Goal: Task Accomplishment & Management: Use online tool/utility

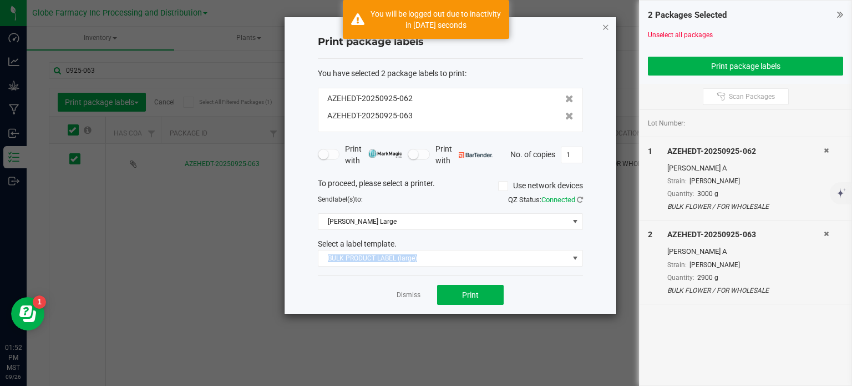
click at [606, 24] on icon "button" at bounding box center [606, 26] width 8 height 13
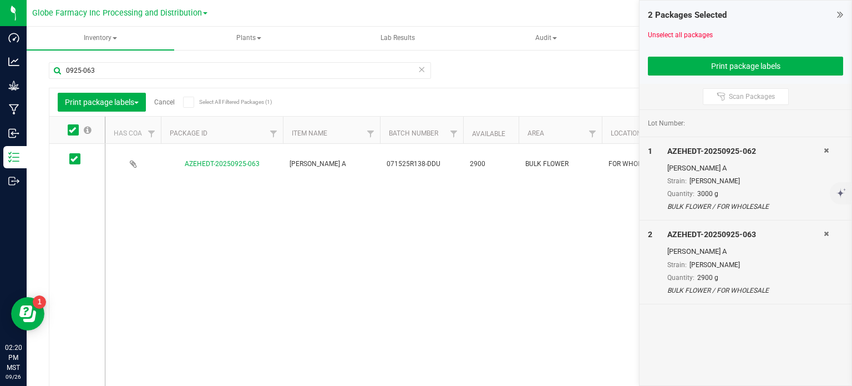
click at [346, 224] on div "AZEHEDT-20250925-063 [PERSON_NAME] A 071525R138-DDU 2900 BULK FLOWER FOR WHOLES…" at bounding box center [462, 265] width 715 height 243
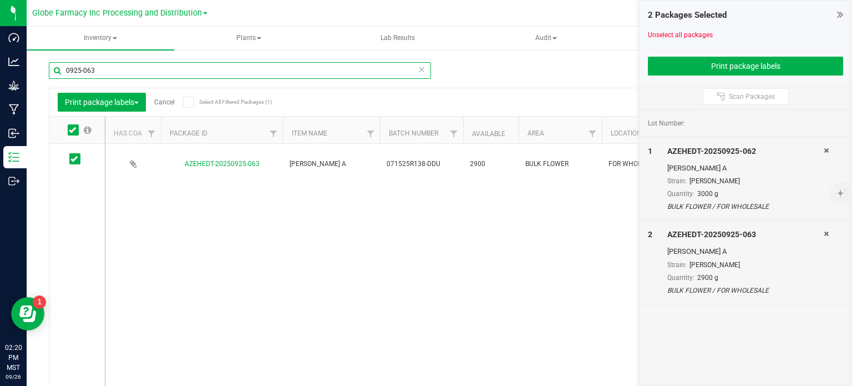
click at [135, 73] on input "0925-063" at bounding box center [240, 70] width 382 height 17
type input "0925-062"
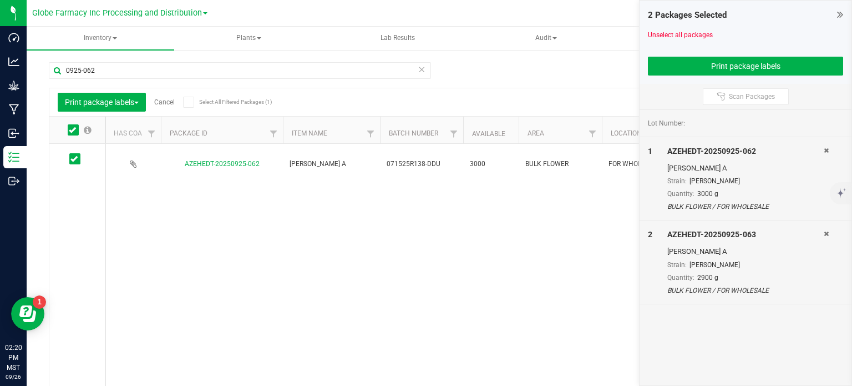
click at [837, 17] on icon at bounding box center [840, 14] width 6 height 11
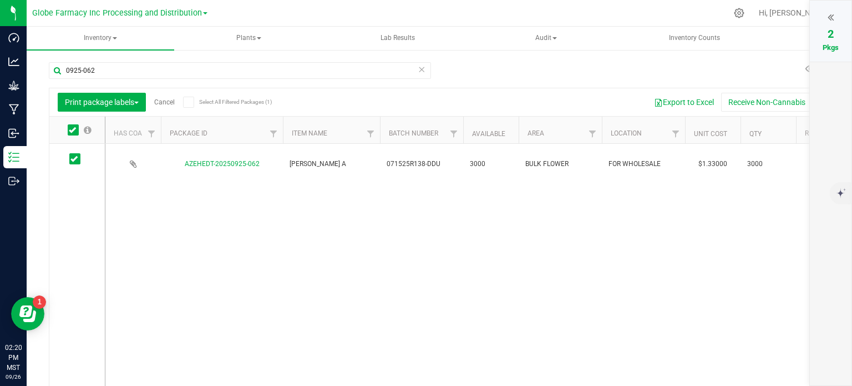
click at [163, 104] on link "Cancel" at bounding box center [164, 102] width 21 height 8
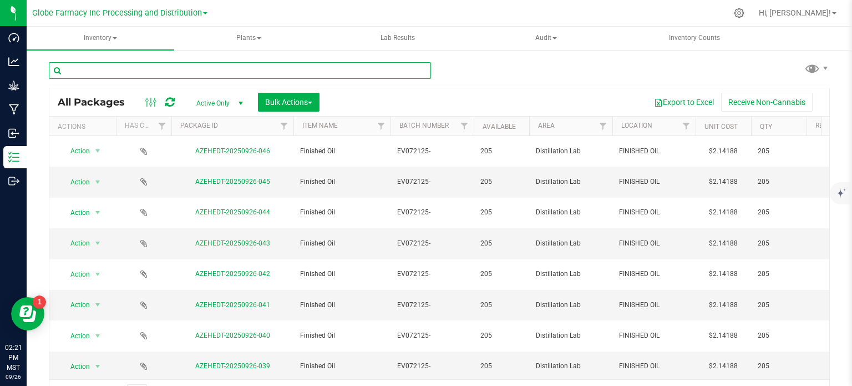
click at [219, 75] on input "text" at bounding box center [240, 70] width 382 height 17
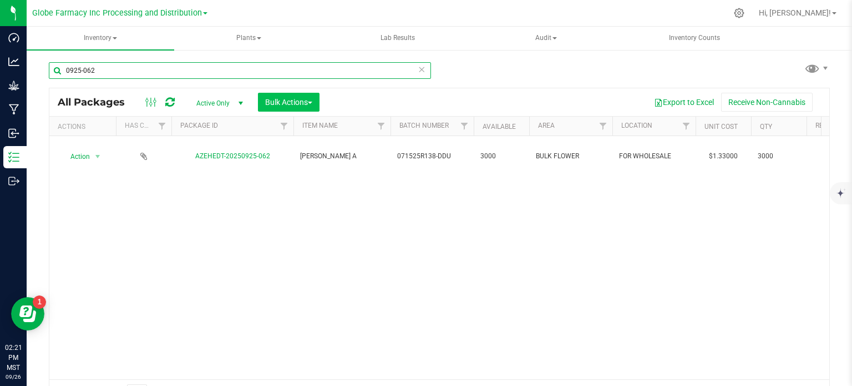
type input "0925-062"
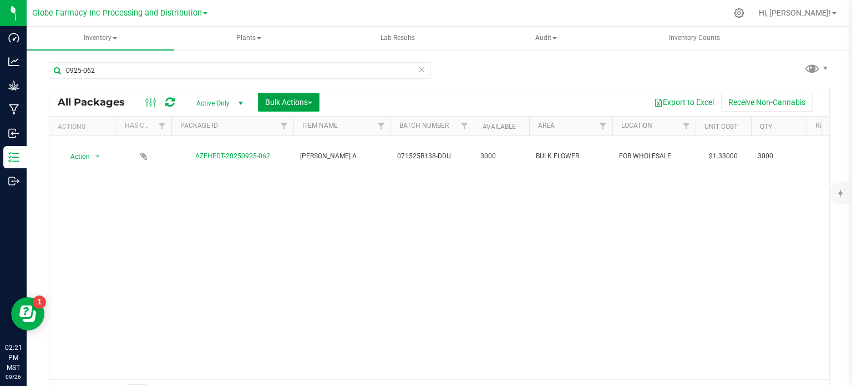
click at [300, 109] on button "Bulk Actions" at bounding box center [289, 102] width 62 height 19
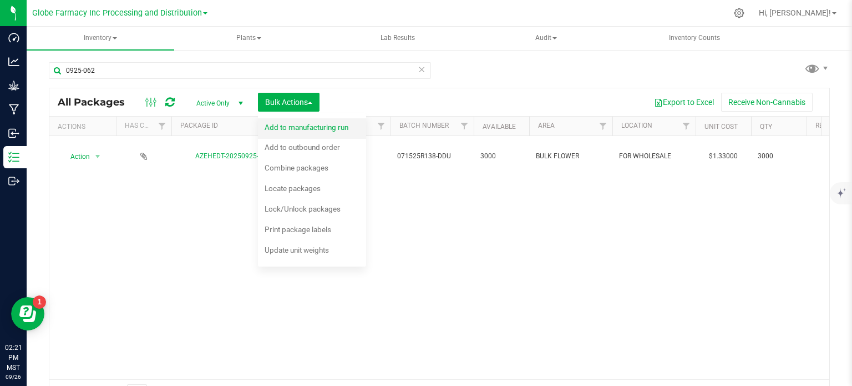
click at [302, 133] on div "Add to manufacturing run" at bounding box center [314, 129] width 99 height 18
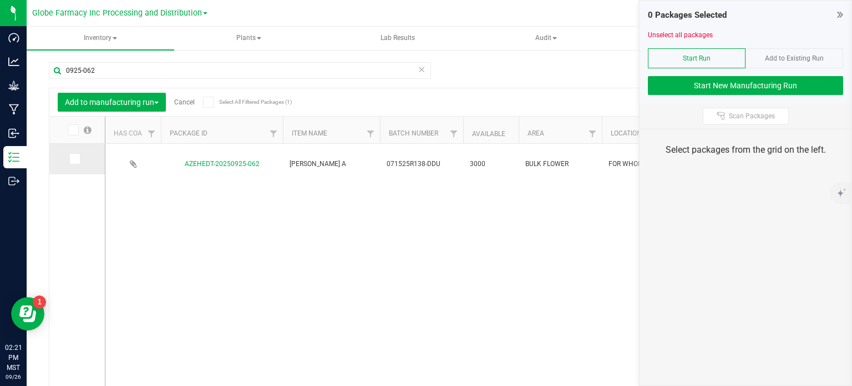
click at [73, 159] on icon at bounding box center [73, 159] width 7 height 0
click at [0, 0] on input "checkbox" at bounding box center [0, 0] width 0 height 0
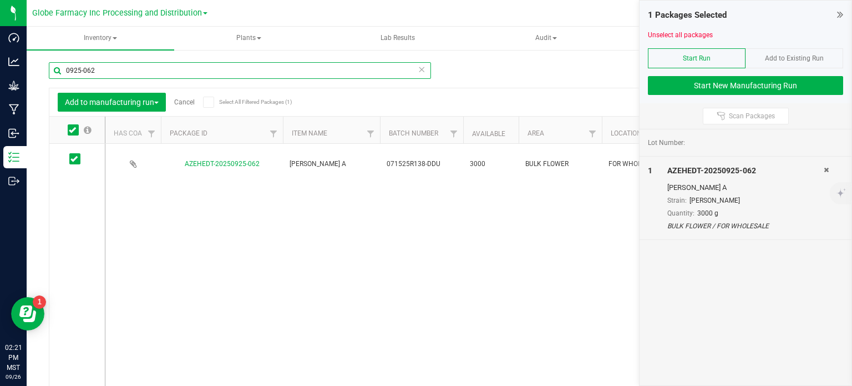
click at [117, 69] on input "0925-062" at bounding box center [240, 70] width 382 height 17
type input "0925-063"
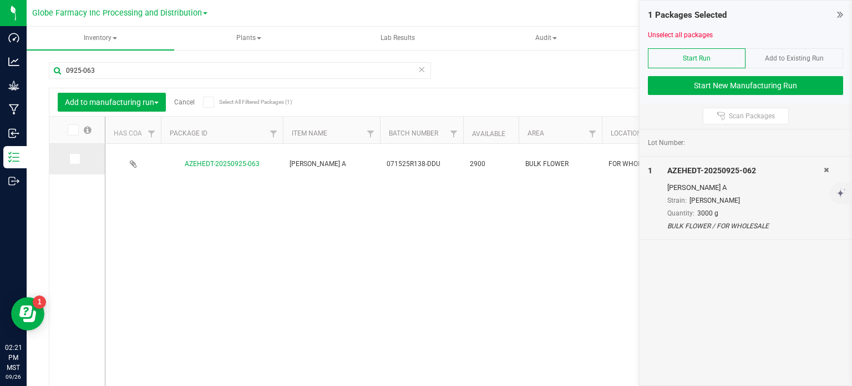
click at [75, 164] on span at bounding box center [74, 158] width 11 height 11
click at [0, 0] on input "checkbox" at bounding box center [0, 0] width 0 height 0
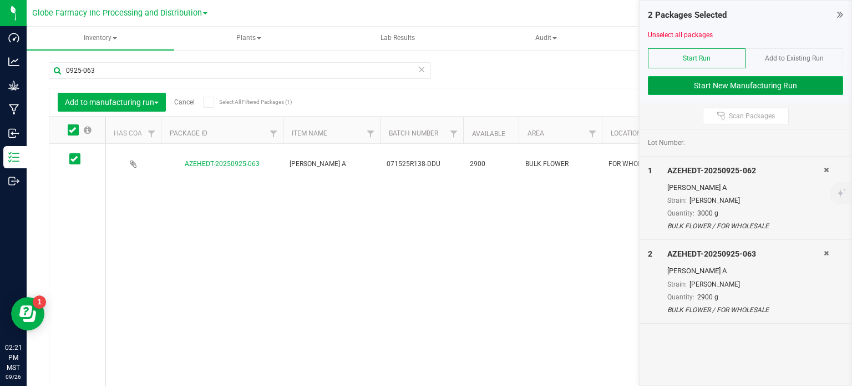
click at [701, 84] on button "Start New Manufacturing Run" at bounding box center [745, 85] width 195 height 19
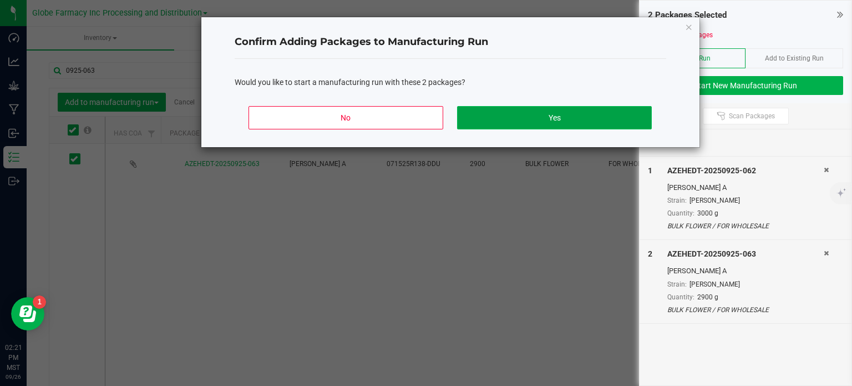
click at [567, 119] on button "Yes" at bounding box center [554, 117] width 194 height 23
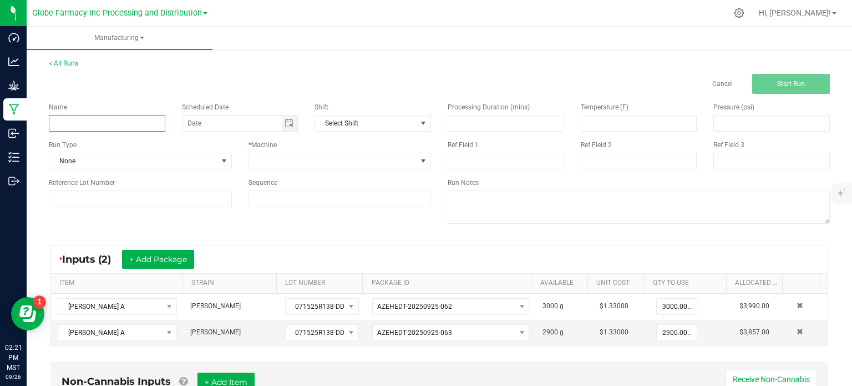
click at [120, 126] on input at bounding box center [107, 123] width 117 height 17
type input "[PERSON_NAME] 14G"
click at [320, 170] on div "Name [PERSON_NAME] 14G Scheduled Date Shift Select Shift Run Type None * Machin…" at bounding box center [239, 154] width 399 height 121
click at [295, 166] on span at bounding box center [333, 161] width 168 height 16
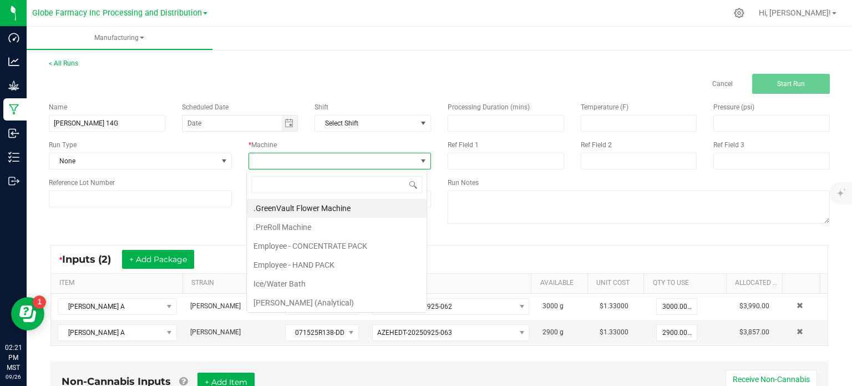
scroll to position [16, 180]
click at [355, 262] on li "Employee - HAND PACK" at bounding box center [337, 264] width 180 height 19
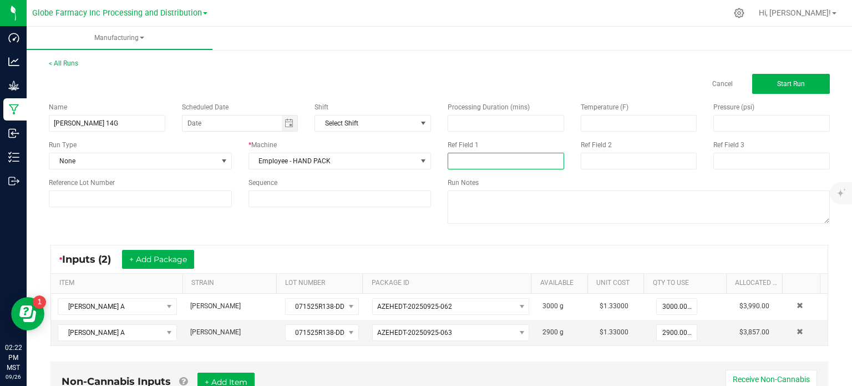
click at [482, 160] on input at bounding box center [506, 161] width 117 height 17
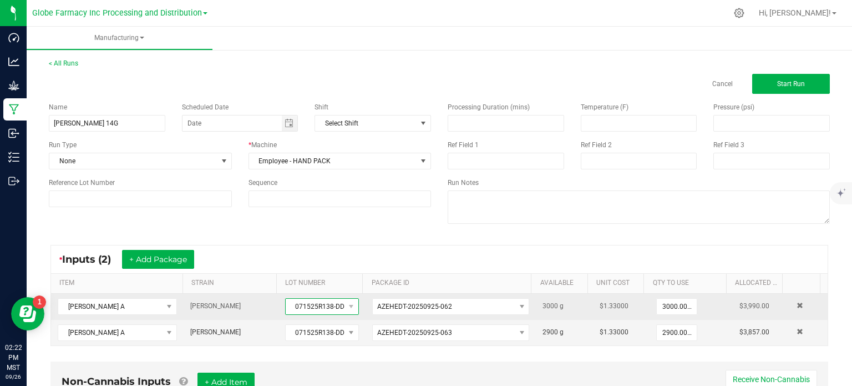
click at [311, 305] on span "071525R138-DDU" at bounding box center [315, 306] width 59 height 16
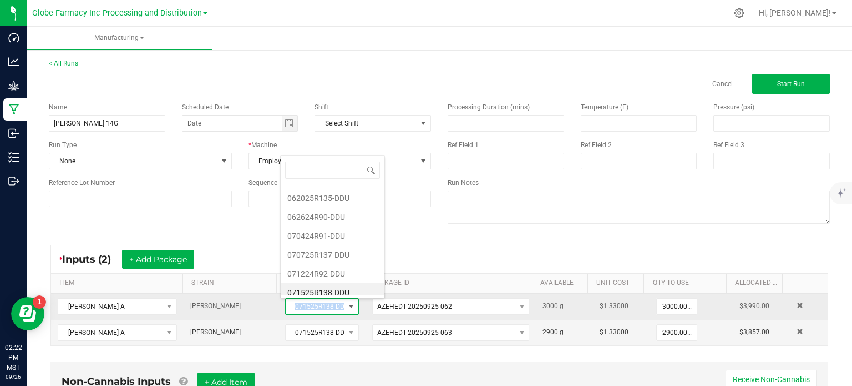
click at [311, 305] on span "071525R138-DDU" at bounding box center [315, 306] width 59 height 16
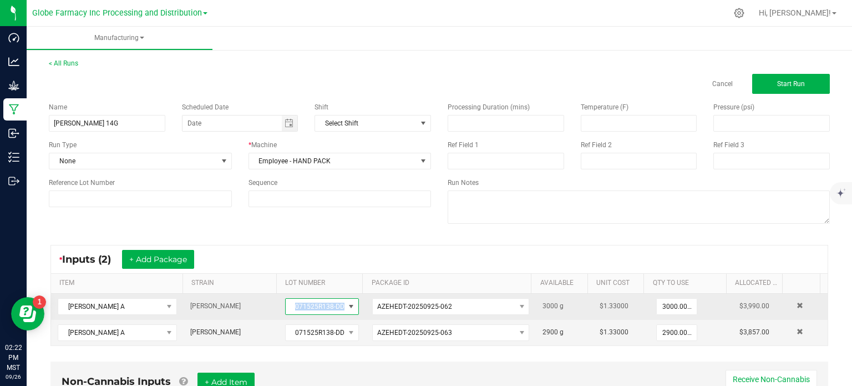
copy span "071525R138-DDU"
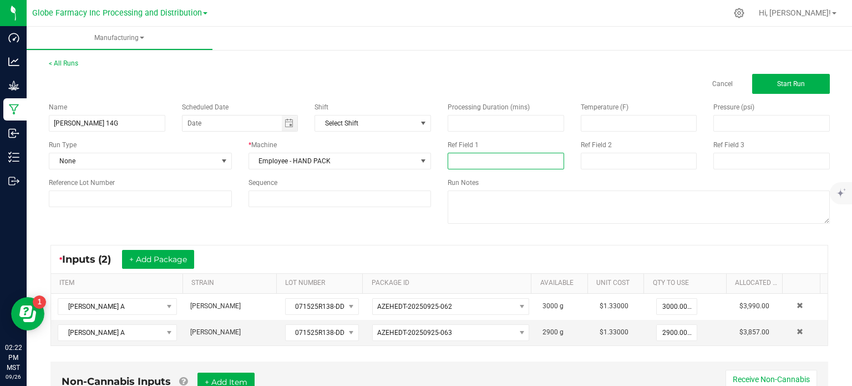
click at [475, 158] on input at bounding box center [506, 161] width 117 height 17
paste input "071525R138-DDU"
type input "071525R138-DDU"
click at [621, 166] on input at bounding box center [639, 161] width 117 height 17
type input "[DATE] FLOWER"
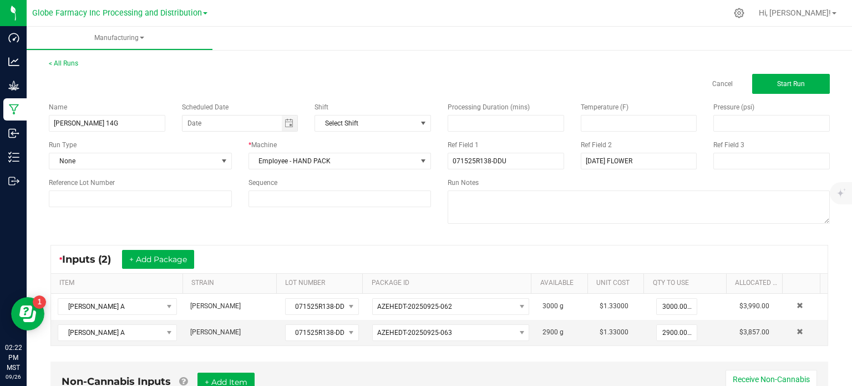
click at [377, 227] on div "Name [PERSON_NAME] 14G Scheduled Date Shift Select Shift Run Type None * Machin…" at bounding box center [439, 164] width 798 height 141
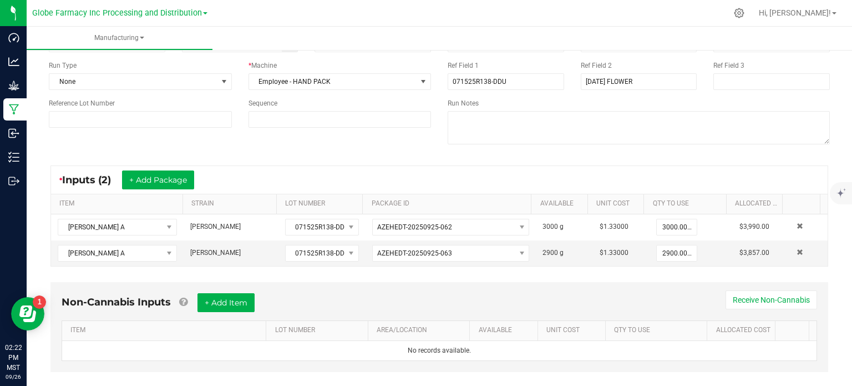
scroll to position [95, 0]
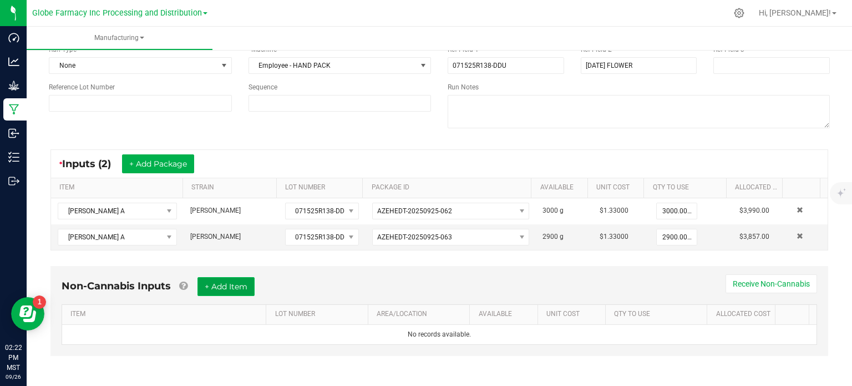
click at [251, 287] on button "+ Add Item" at bounding box center [226, 286] width 57 height 19
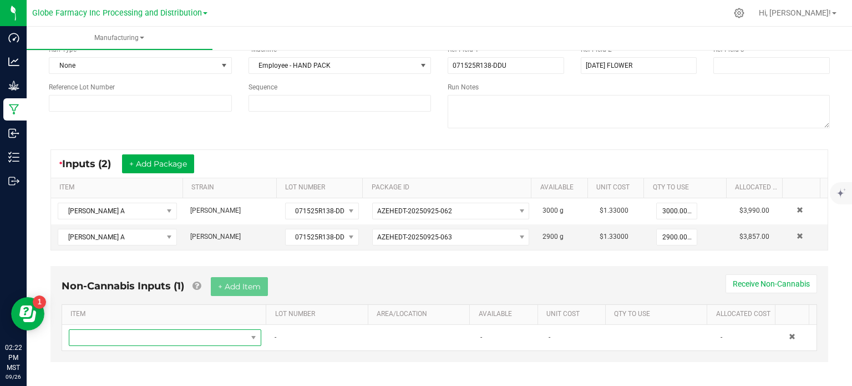
drag, startPoint x: 224, startPoint y: 336, endPoint x: 221, endPoint y: 355, distance: 19.0
click at [223, 336] on span "NO DATA FOUND" at bounding box center [158, 338] width 178 height 16
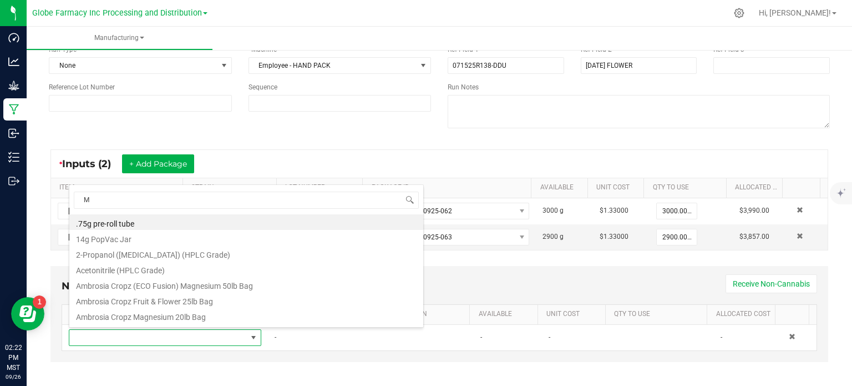
scroll to position [16, 185]
type input "MYLAR"
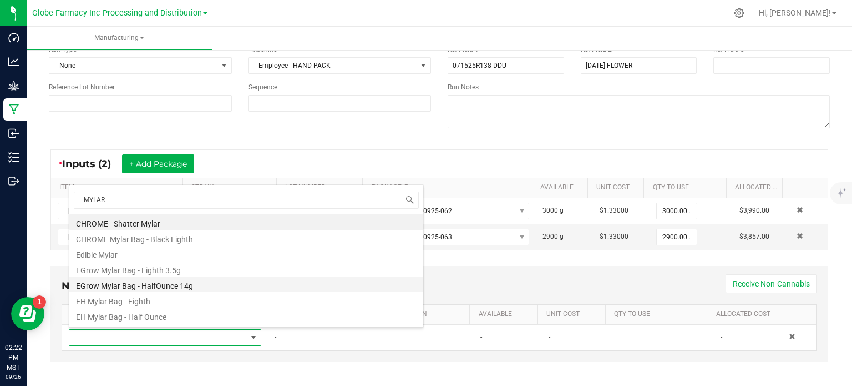
click at [190, 282] on li "EGrow Mylar Bag - HalfOunce 14g" at bounding box center [246, 284] width 354 height 16
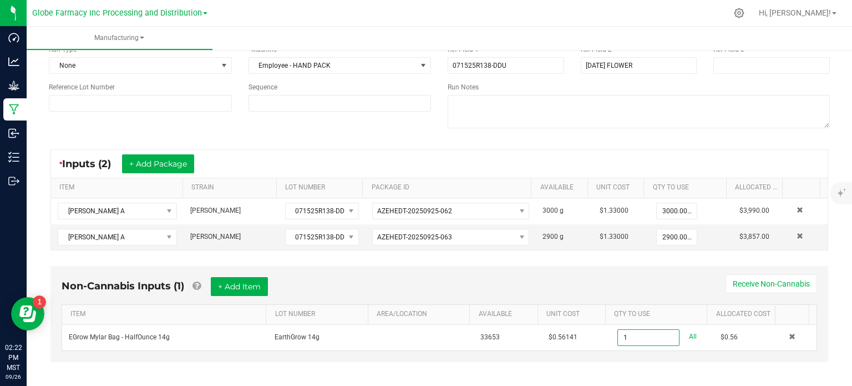
click at [675, 299] on div "Non-Cannabis Inputs (1) + Add Item Receive Non-Cannabis" at bounding box center [440, 290] width 756 height 27
type input "1 ea"
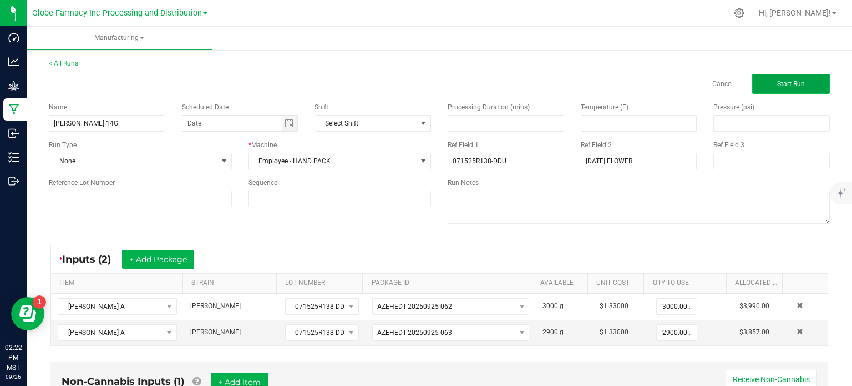
click at [789, 87] on span "Start Run" at bounding box center [791, 84] width 28 height 8
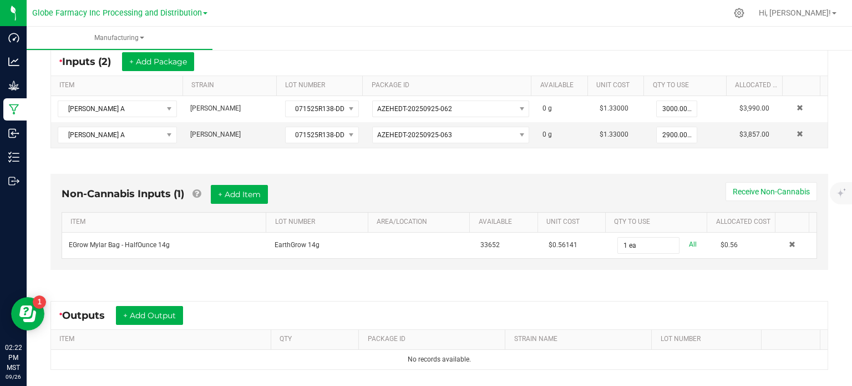
scroll to position [222, 0]
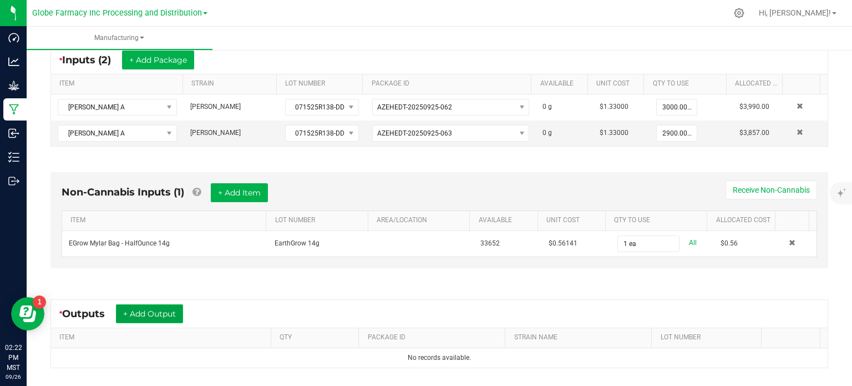
click at [160, 308] on button "+ Add Output" at bounding box center [149, 313] width 67 height 19
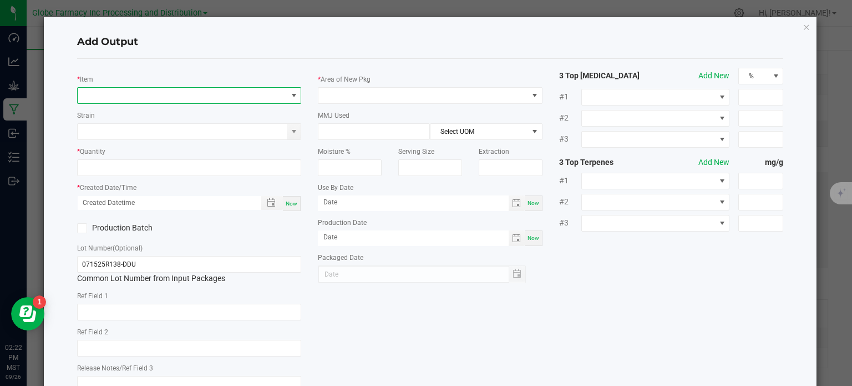
click at [164, 99] on span "NO DATA FOUND" at bounding box center [183, 96] width 210 height 16
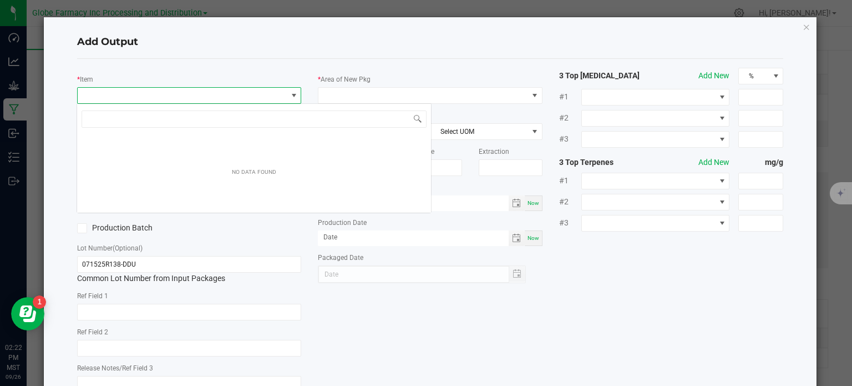
scroll to position [16, 222]
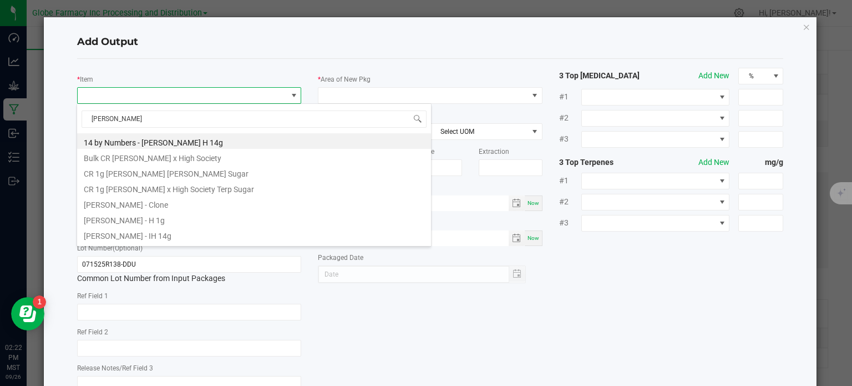
type input "[PERSON_NAME] B"
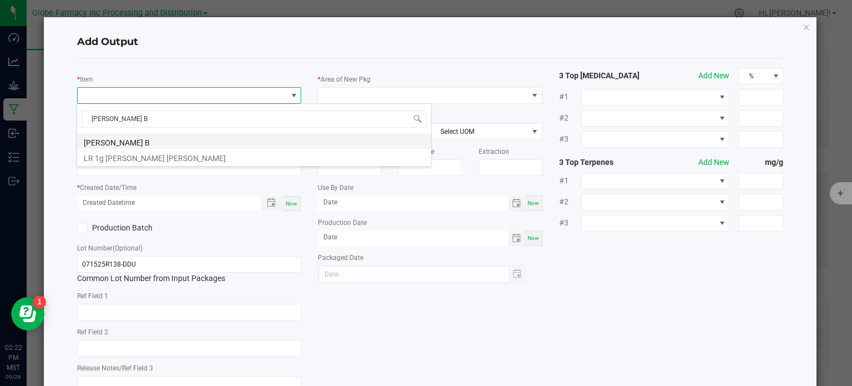
click at [211, 139] on li "[PERSON_NAME] B" at bounding box center [254, 141] width 354 height 16
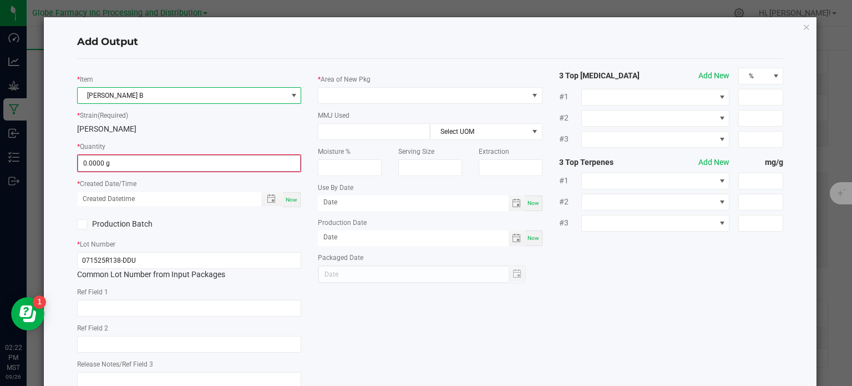
click at [121, 164] on input "0.0000 g" at bounding box center [189, 163] width 222 height 16
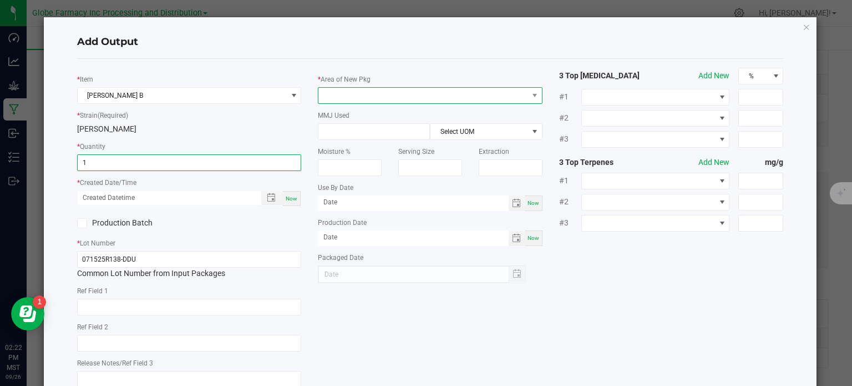
click at [370, 87] on span at bounding box center [430, 95] width 225 height 17
type input "1.0000 g"
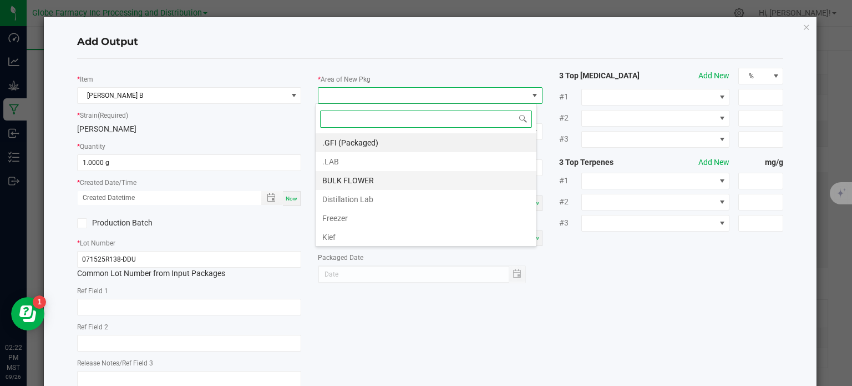
click at [364, 180] on li "BULK FLOWER" at bounding box center [426, 180] width 221 height 19
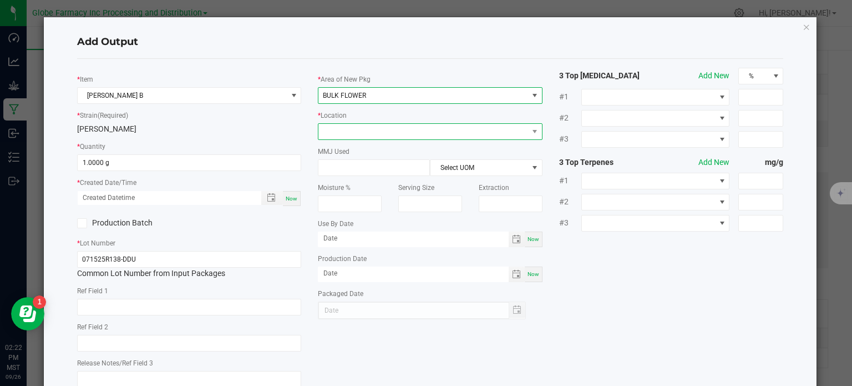
click at [372, 133] on span at bounding box center [423, 132] width 210 height 16
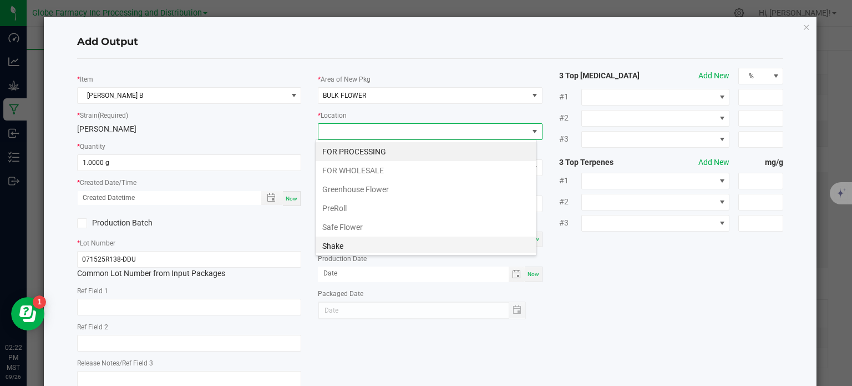
click at [347, 239] on li "Shake" at bounding box center [426, 245] width 221 height 19
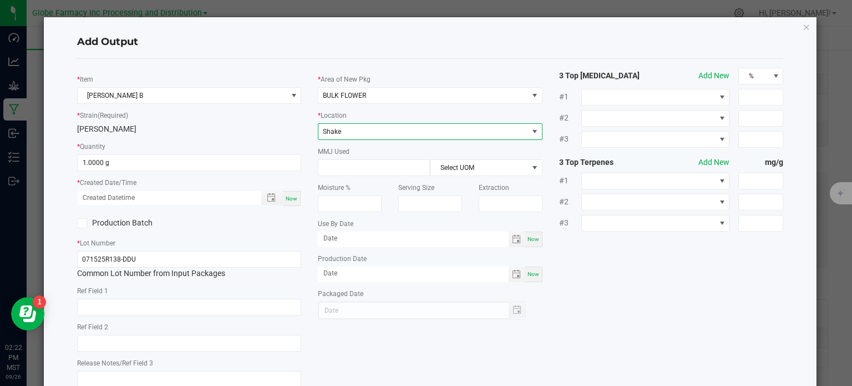
click at [627, 279] on div "* Item [PERSON_NAME] B * Strain (Required) [PERSON_NAME] * Quantity 1.0000 g * …" at bounding box center [430, 231] width 723 height 327
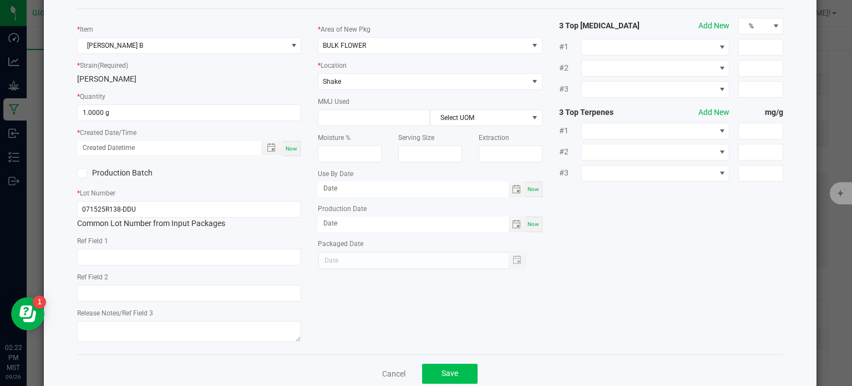
scroll to position [74, 0]
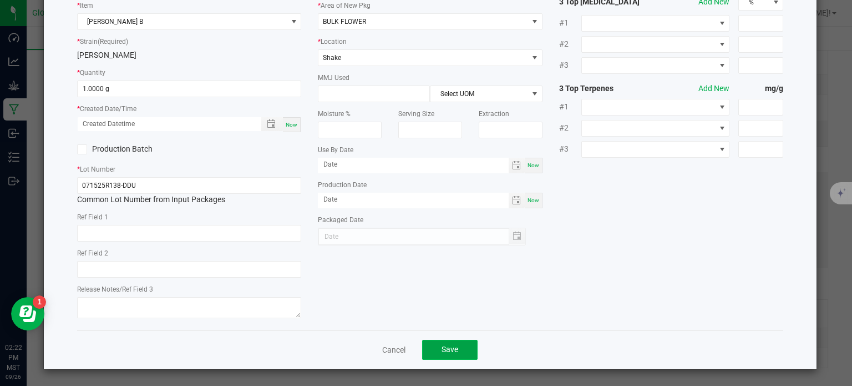
click at [444, 346] on span "Save" at bounding box center [450, 349] width 17 height 9
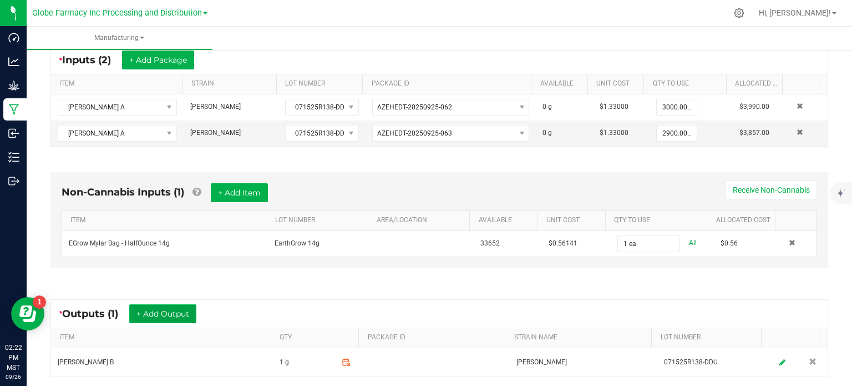
click at [182, 313] on button "+ Add Output" at bounding box center [162, 313] width 67 height 19
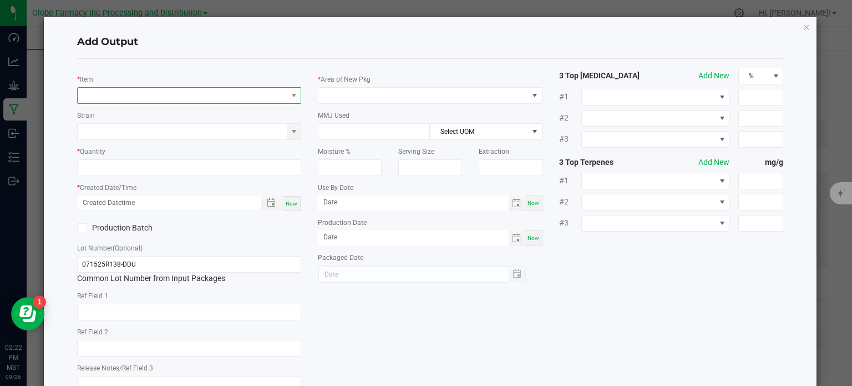
click at [149, 94] on span "NO DATA FOUND" at bounding box center [183, 96] width 210 height 16
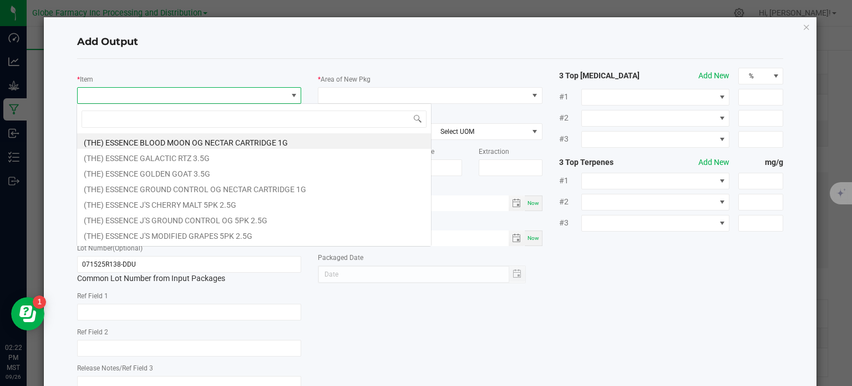
scroll to position [16, 222]
type input "[PERSON_NAME]"
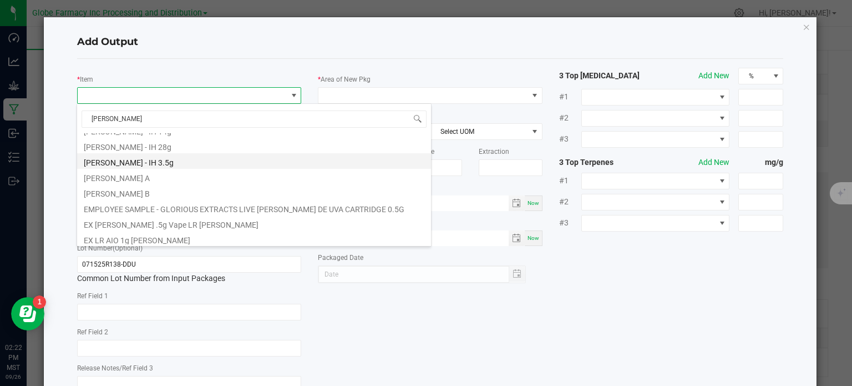
scroll to position [111, 0]
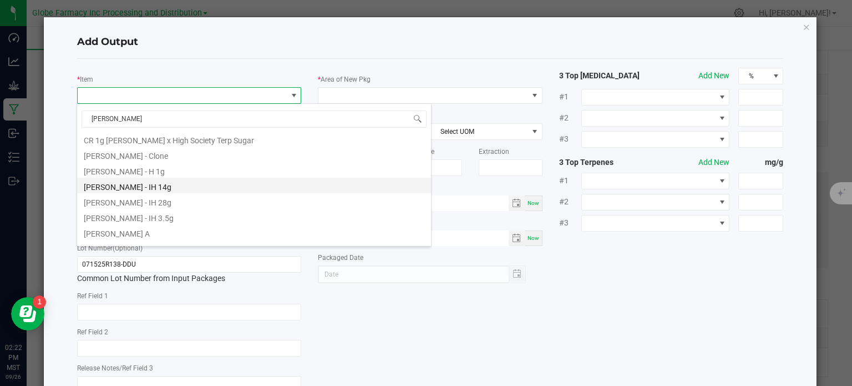
click at [163, 180] on li "[PERSON_NAME] - IH 14g" at bounding box center [254, 186] width 354 height 16
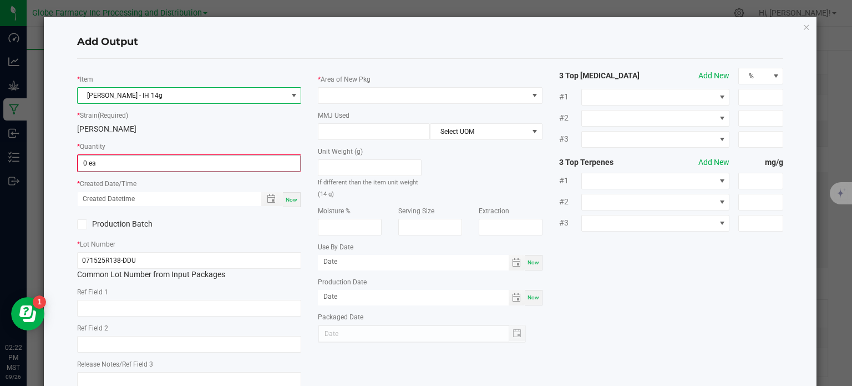
click at [122, 166] on input "0 ea" at bounding box center [189, 163] width 222 height 16
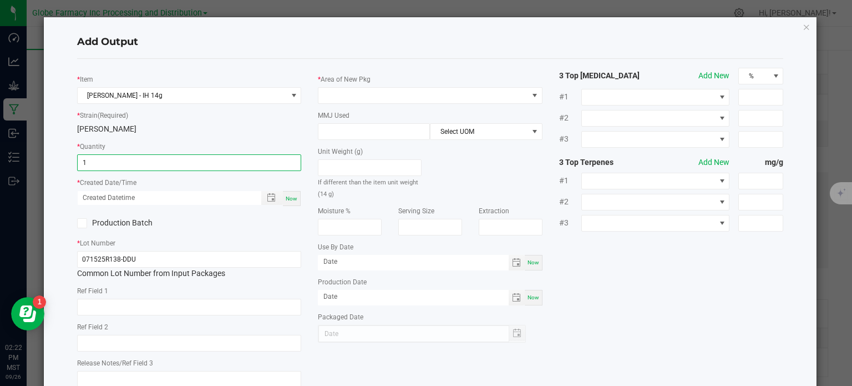
type input "1 ea"
click at [584, 297] on div "* Item [PERSON_NAME] - IH 14g * Strain (Required) [PERSON_NAME] * Quantity 1 ea…" at bounding box center [430, 231] width 723 height 327
click at [384, 88] on span at bounding box center [423, 96] width 210 height 16
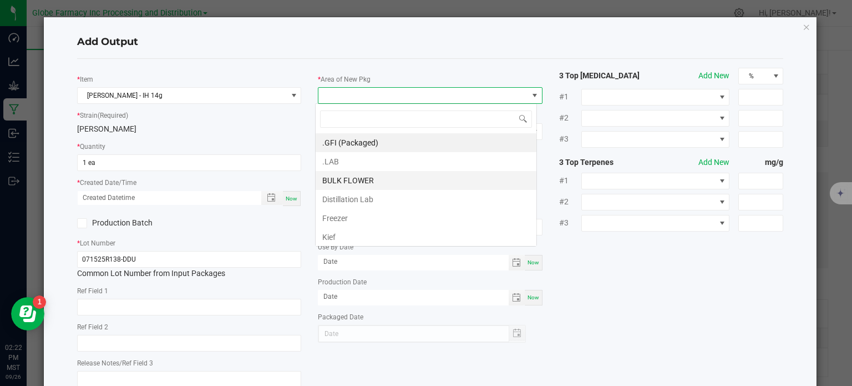
scroll to position [16, 222]
click at [373, 140] on li ".GFI (Packaged)" at bounding box center [426, 142] width 221 height 19
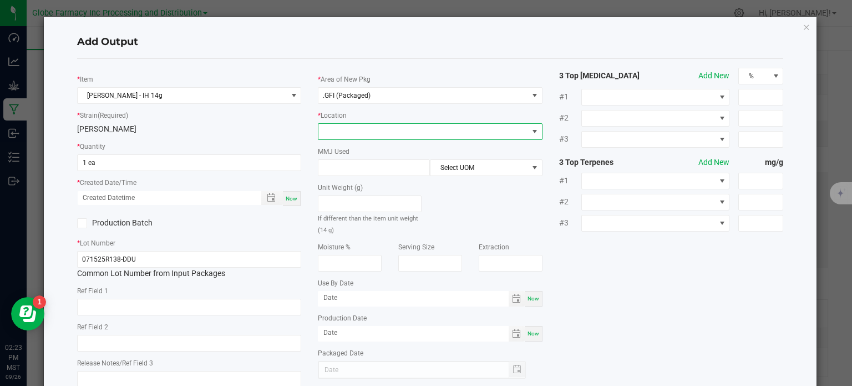
click at [374, 133] on span at bounding box center [423, 132] width 210 height 16
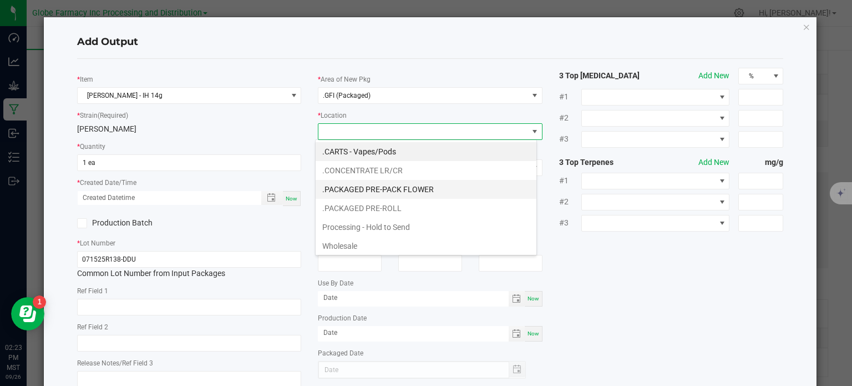
click at [408, 191] on li ".PACKAGED PRE-PACK FLOWER" at bounding box center [426, 189] width 221 height 19
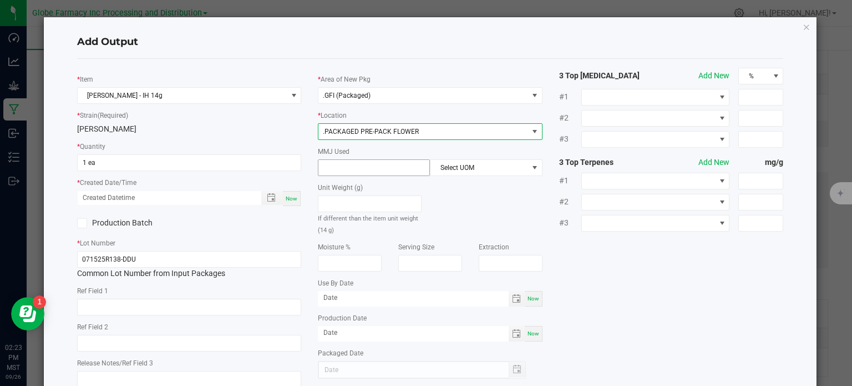
click at [362, 165] on input at bounding box center [373, 168] width 111 height 16
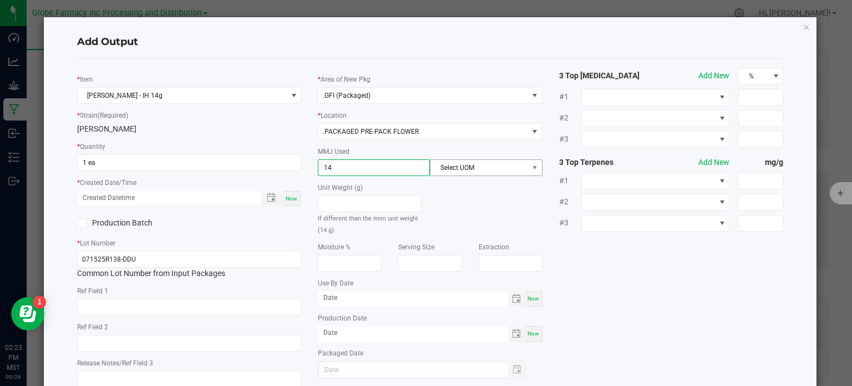
type input "14"
click at [506, 171] on span "Select UOM" at bounding box center [479, 168] width 97 height 16
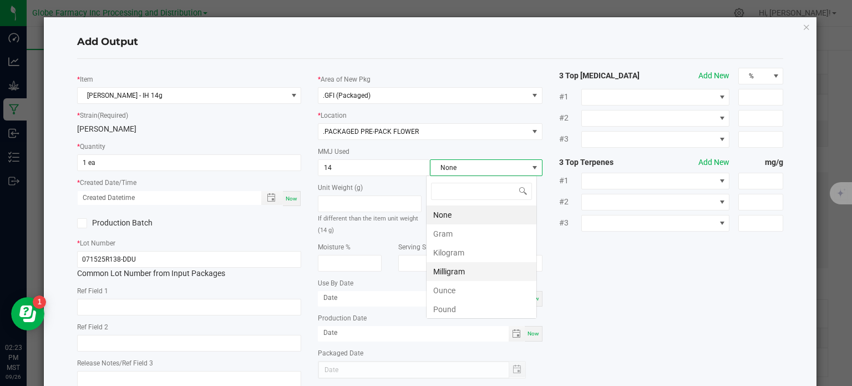
scroll to position [16, 111]
click at [450, 235] on li "Gram" at bounding box center [482, 233] width 110 height 19
click at [628, 300] on div "* Item [PERSON_NAME] - IH 14g * Strain (Required) [PERSON_NAME] * Quantity 1 ea…" at bounding box center [430, 231] width 723 height 327
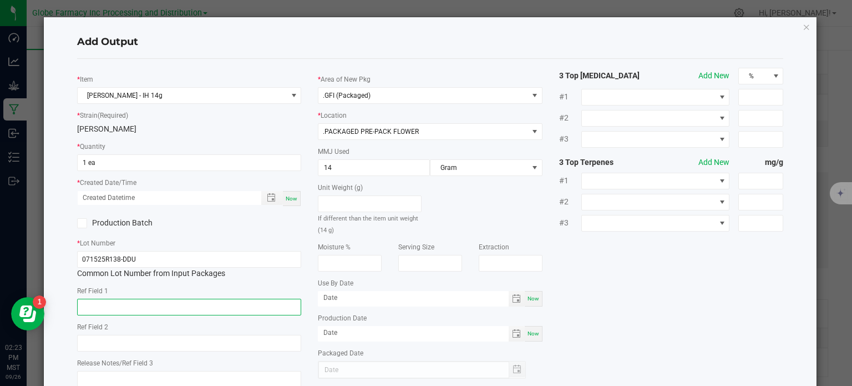
click at [151, 305] on input "text" at bounding box center [189, 306] width 225 height 17
type input "FLOWER"
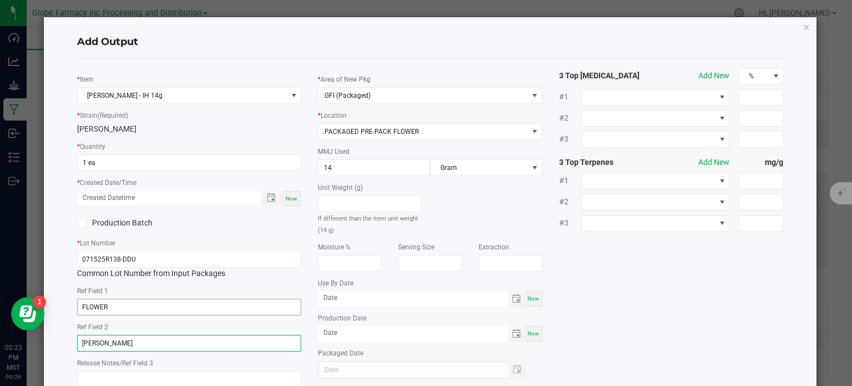
type input "[PERSON_NAME]"
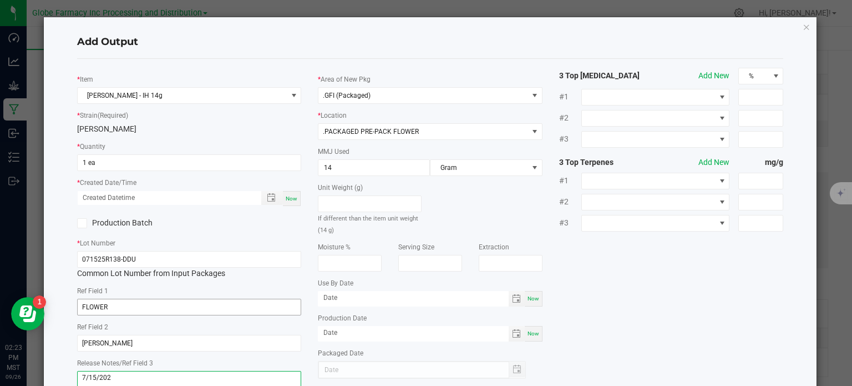
type textarea "[DATE]"
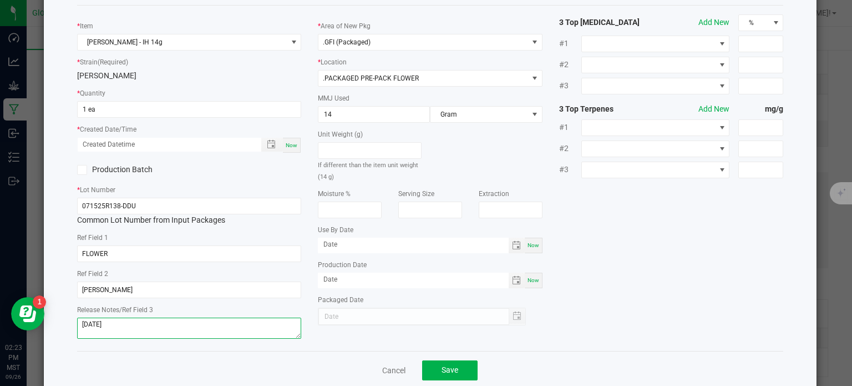
scroll to position [74, 0]
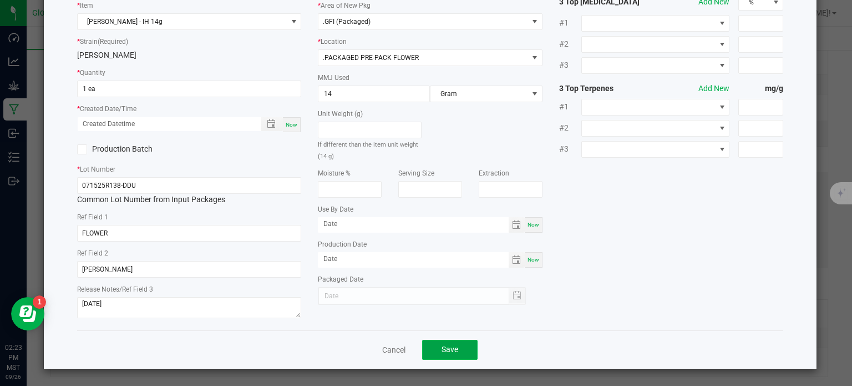
click at [440, 356] on button "Save" at bounding box center [449, 350] width 55 height 20
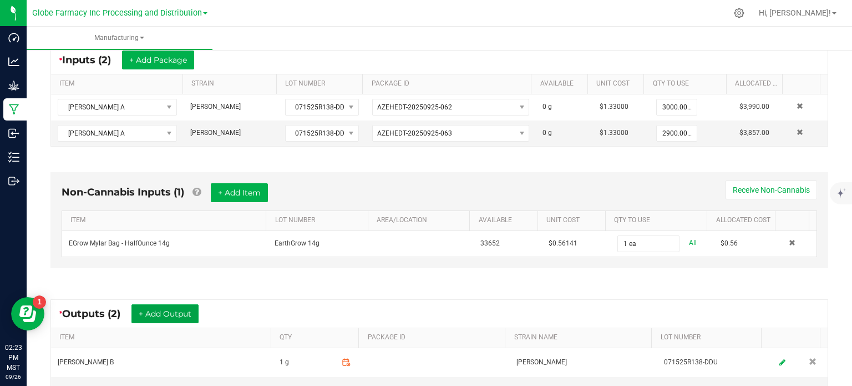
scroll to position [0, 0]
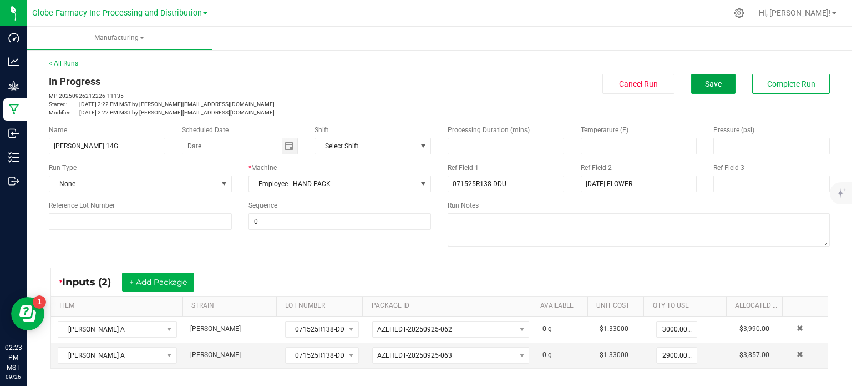
drag, startPoint x: 711, startPoint y: 90, endPoint x: 699, endPoint y: 98, distance: 14.0
click at [710, 90] on button "Save" at bounding box center [713, 84] width 44 height 20
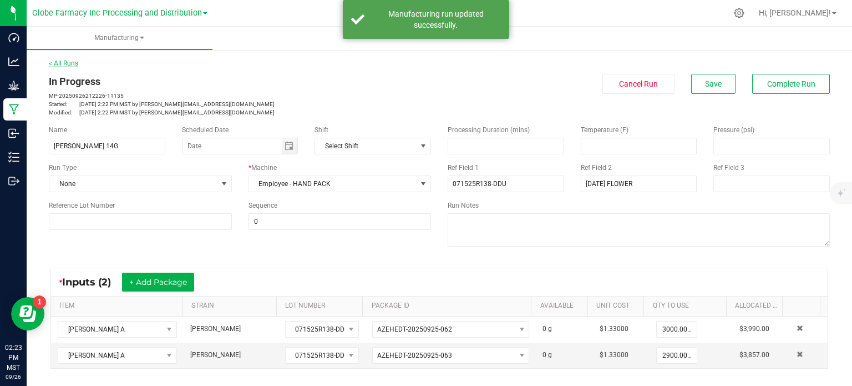
click at [62, 66] on link "< All Runs" at bounding box center [63, 63] width 29 height 8
